Goal: Transaction & Acquisition: Purchase product/service

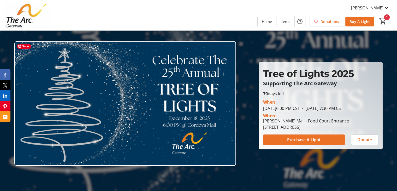
click at [147, 108] on img at bounding box center [125, 103] width 222 height 125
click at [153, 114] on img at bounding box center [125, 103] width 222 height 125
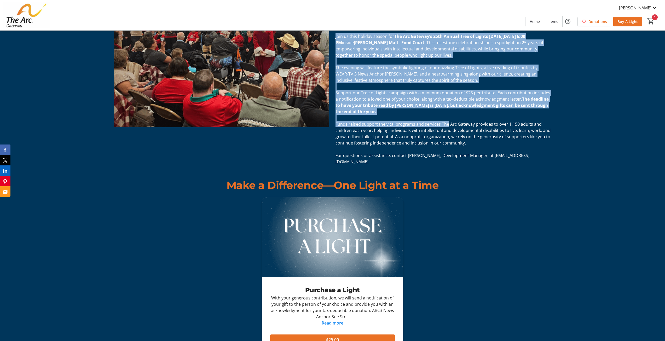
scroll to position [340, 0]
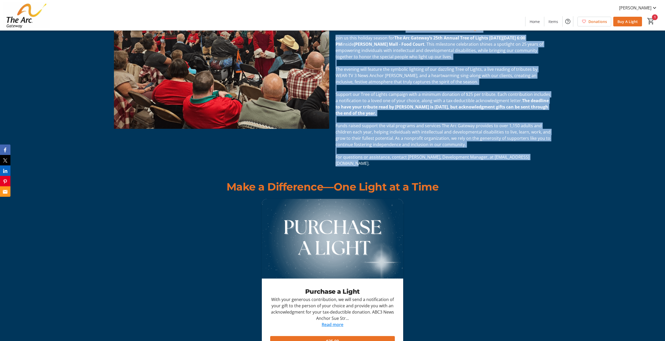
drag, startPoint x: 338, startPoint y: 63, endPoint x: 553, endPoint y: 158, distance: 235.0
click at [551, 158] on div "Celebrate 25 Years of Light and Community with The Arc Gateway! Join us this ho…" at bounding box center [442, 87] width 215 height 159
click at [609, 143] on div "Celebrate 25 Years of Light and Community with The Arc Gateway! Join us this ho…" at bounding box center [332, 86] width 665 height 171
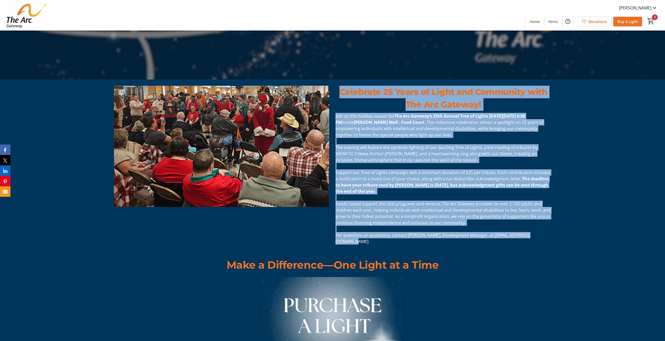
scroll to position [261, 0]
click at [609, 139] on div "Celebrate 25 Years of Light and Community with The Arc Gateway! Join us this ho…" at bounding box center [332, 165] width 665 height 171
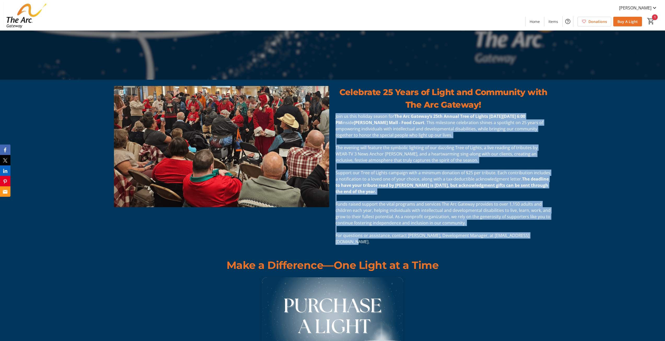
drag, startPoint x: 335, startPoint y: 115, endPoint x: 522, endPoint y: 196, distance: 202.8
click at [557, 237] on div "Celebrate 25 Years of Light and Community with The Arc Gateway! Join us this ho…" at bounding box center [332, 165] width 665 height 171
copy div "Lore ip dolo sitamet consec adi Eli Sed Doeiusm’t 48in Utlabo Etdo ma Aliqua en…"
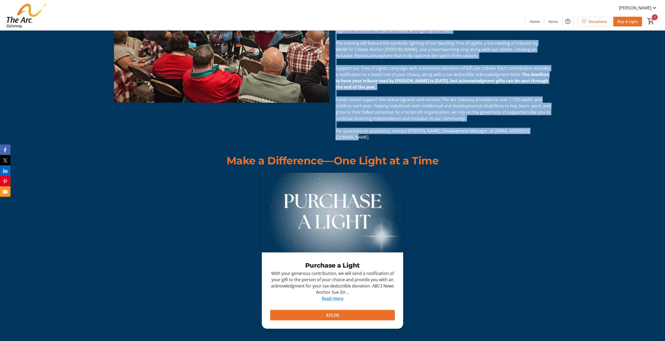
scroll to position [470, 0]
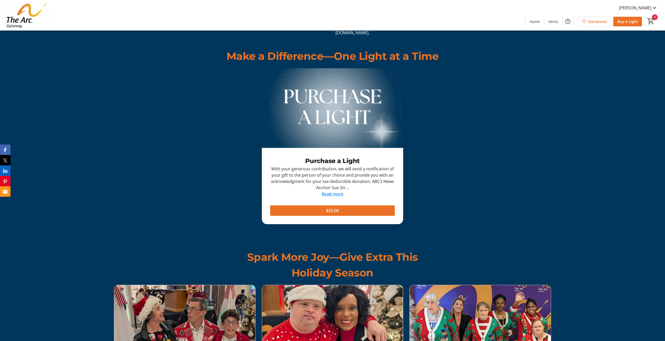
click at [333, 191] on link "Read more" at bounding box center [333, 194] width 22 height 6
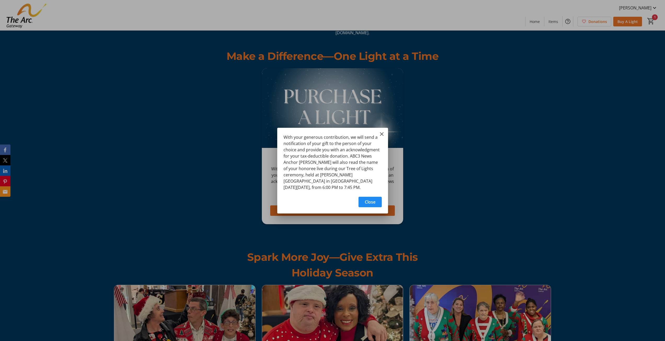
scroll to position [0, 0]
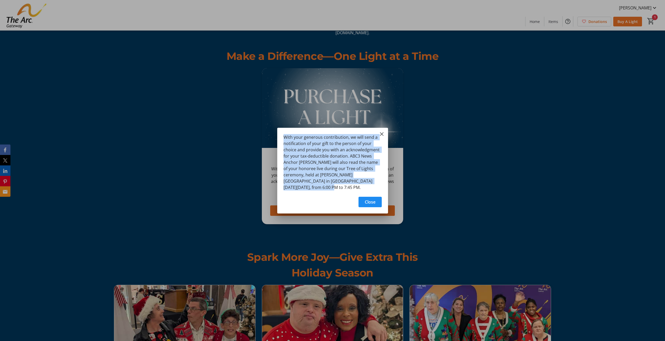
drag, startPoint x: 283, startPoint y: 135, endPoint x: 313, endPoint y: 185, distance: 58.7
click at [313, 185] on div "With your generous contribution, we will send a notification of your gift to th…" at bounding box center [332, 161] width 111 height 66
copy div "With your generous contribution, we will send a notification of your gift to th…"
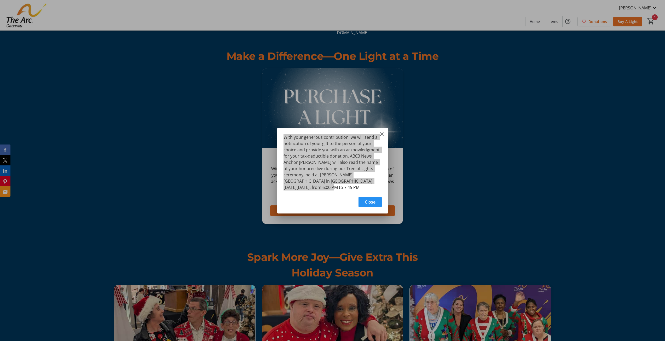
click at [366, 202] on span "Close" at bounding box center [370, 202] width 11 height 6
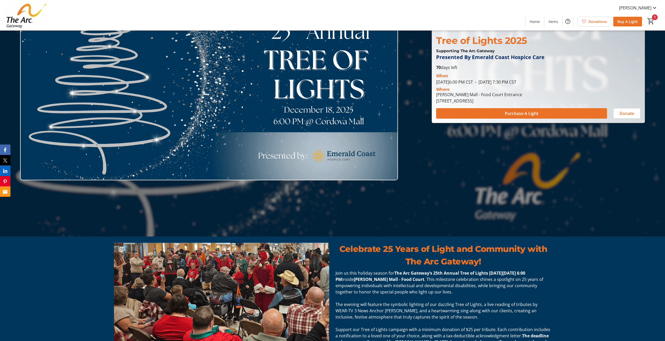
scroll to position [157, 0]
